Goal: Transaction & Acquisition: Purchase product/service

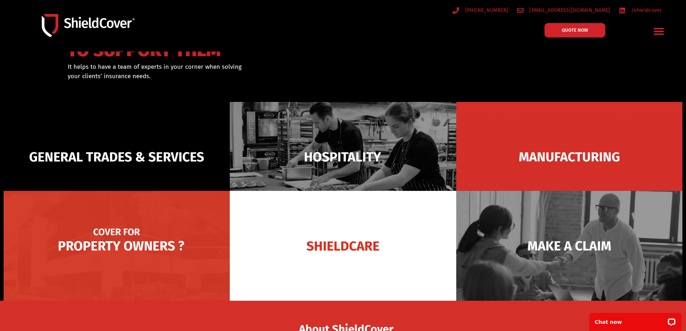
click at [129, 252] on img at bounding box center [117, 246] width 226 height 110
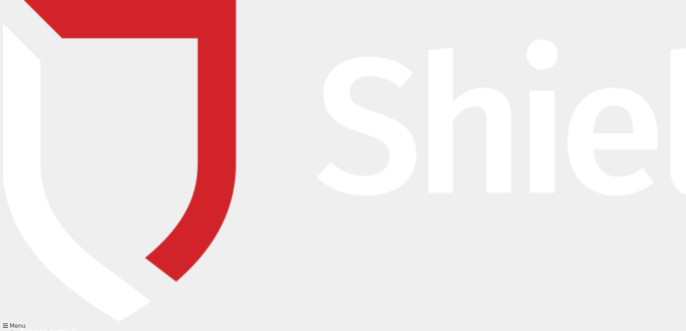
click at [550, 31] on span "QUOTE NOW" at bounding box center [543, 27] width 32 height 9
